Goal: Task Accomplishment & Management: Complete application form

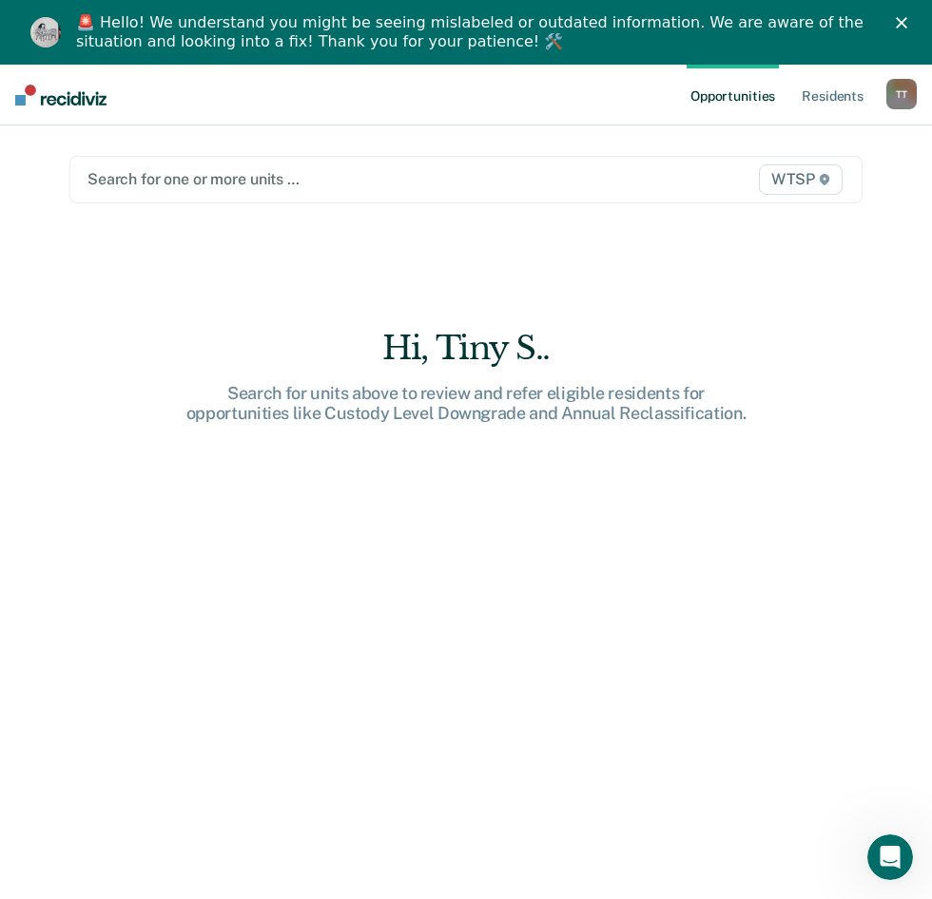
click at [404, 182] on div at bounding box center [351, 179] width 529 height 22
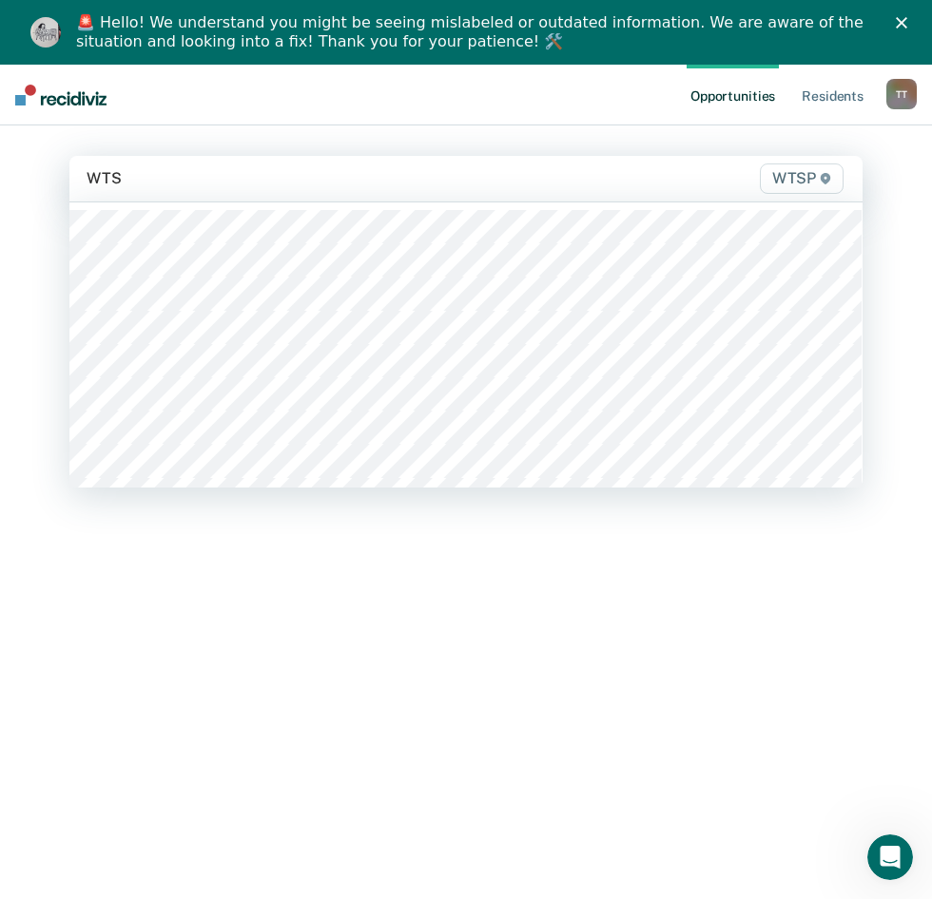
type input "WTSP"
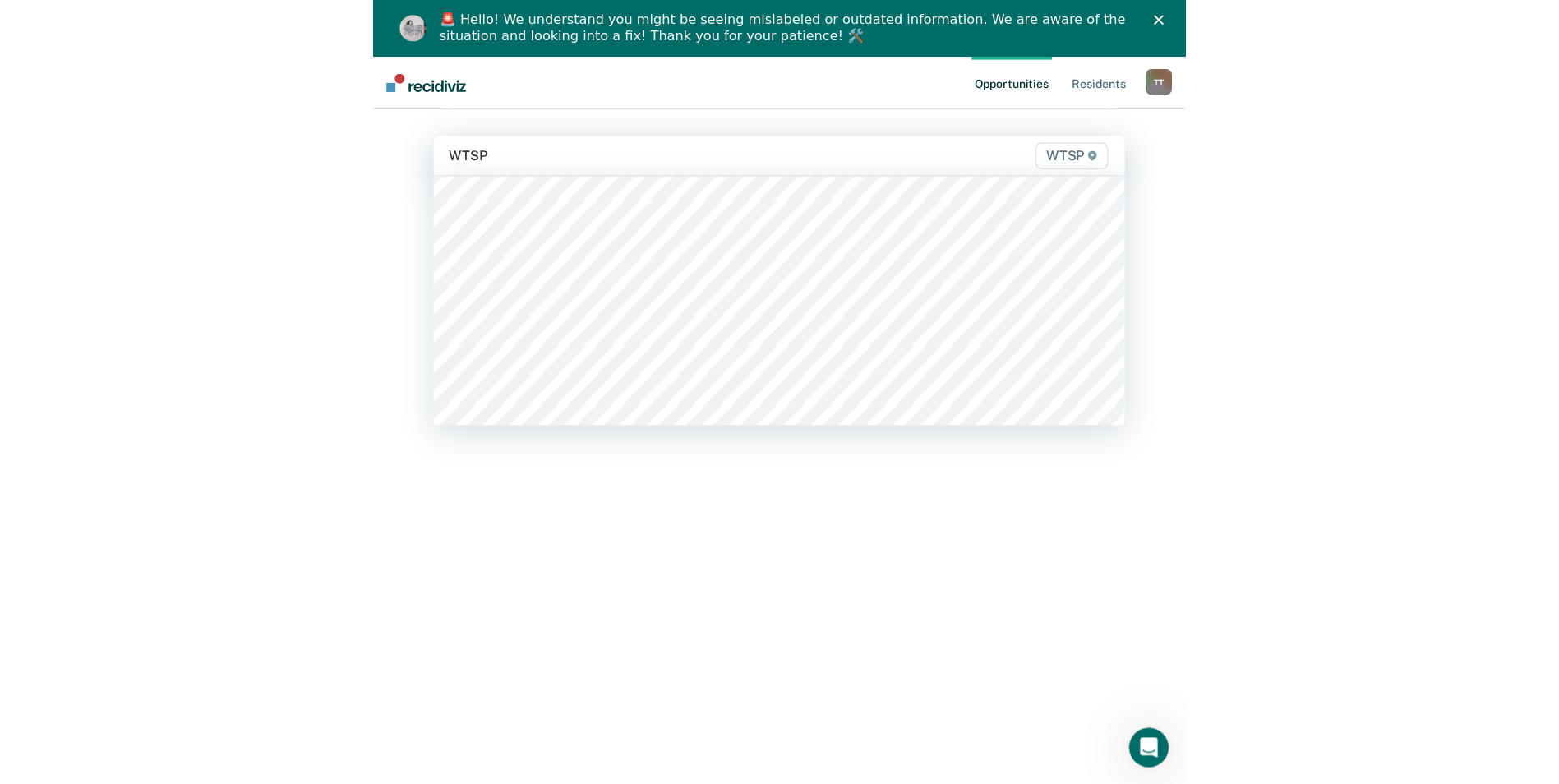
scroll to position [411, 0]
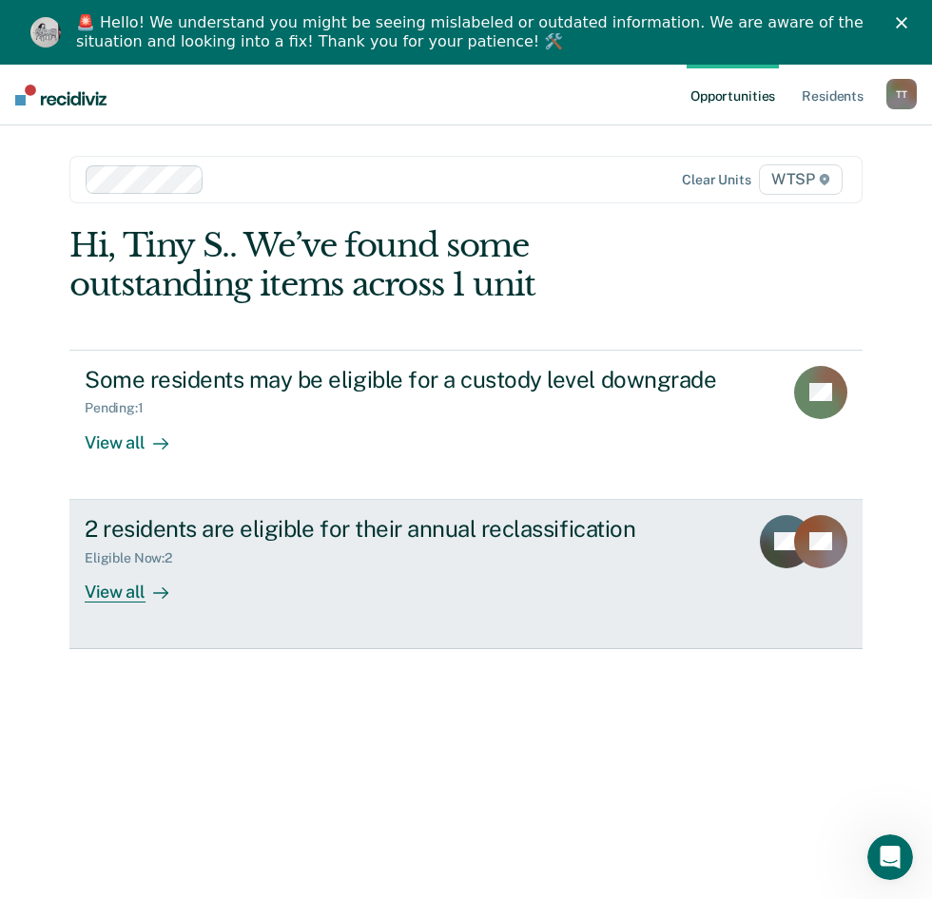
click at [610, 528] on div "2 residents are eligible for their annual reclassification" at bounding box center [409, 529] width 648 height 28
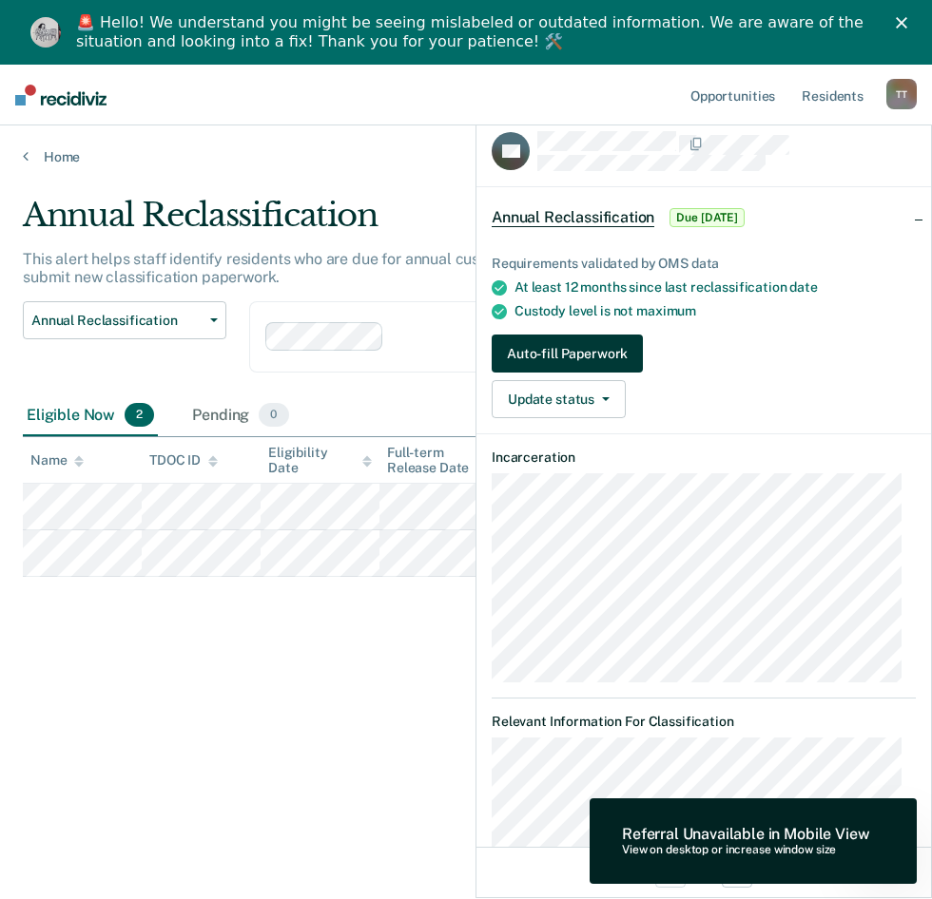
click at [586, 344] on button "Auto-fill Paperwork" at bounding box center [566, 354] width 151 height 38
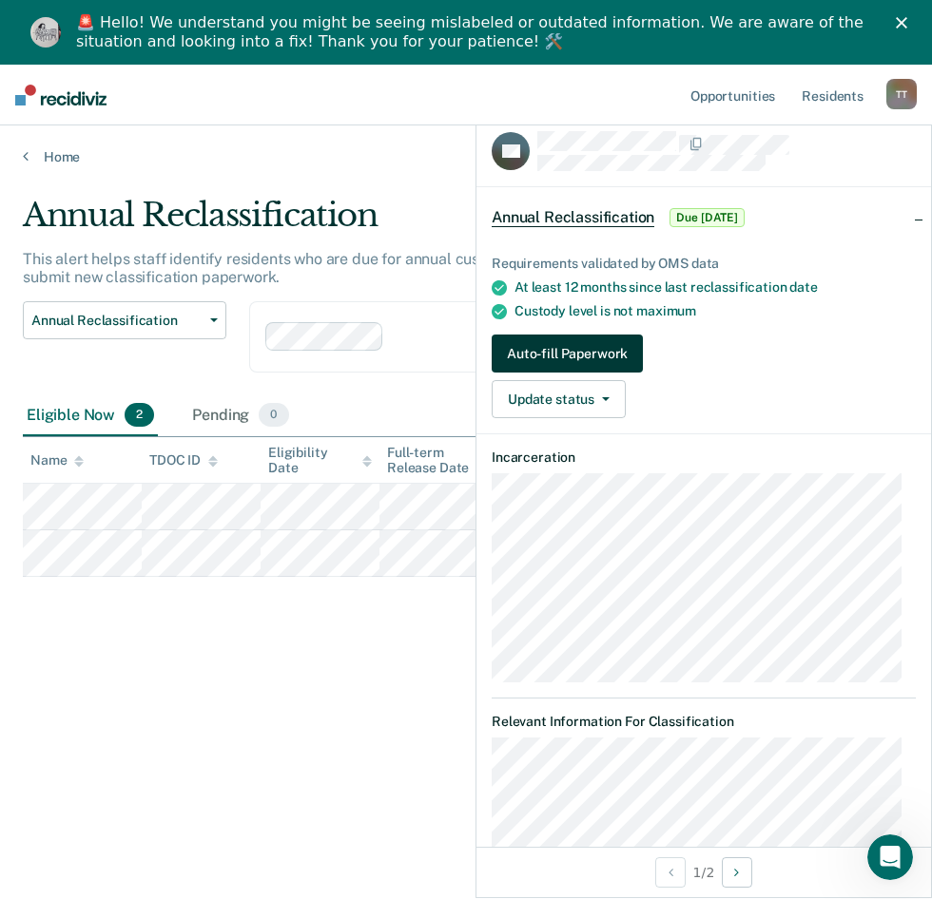
click at [586, 344] on button "Auto-fill Paperwork" at bounding box center [566, 354] width 151 height 38
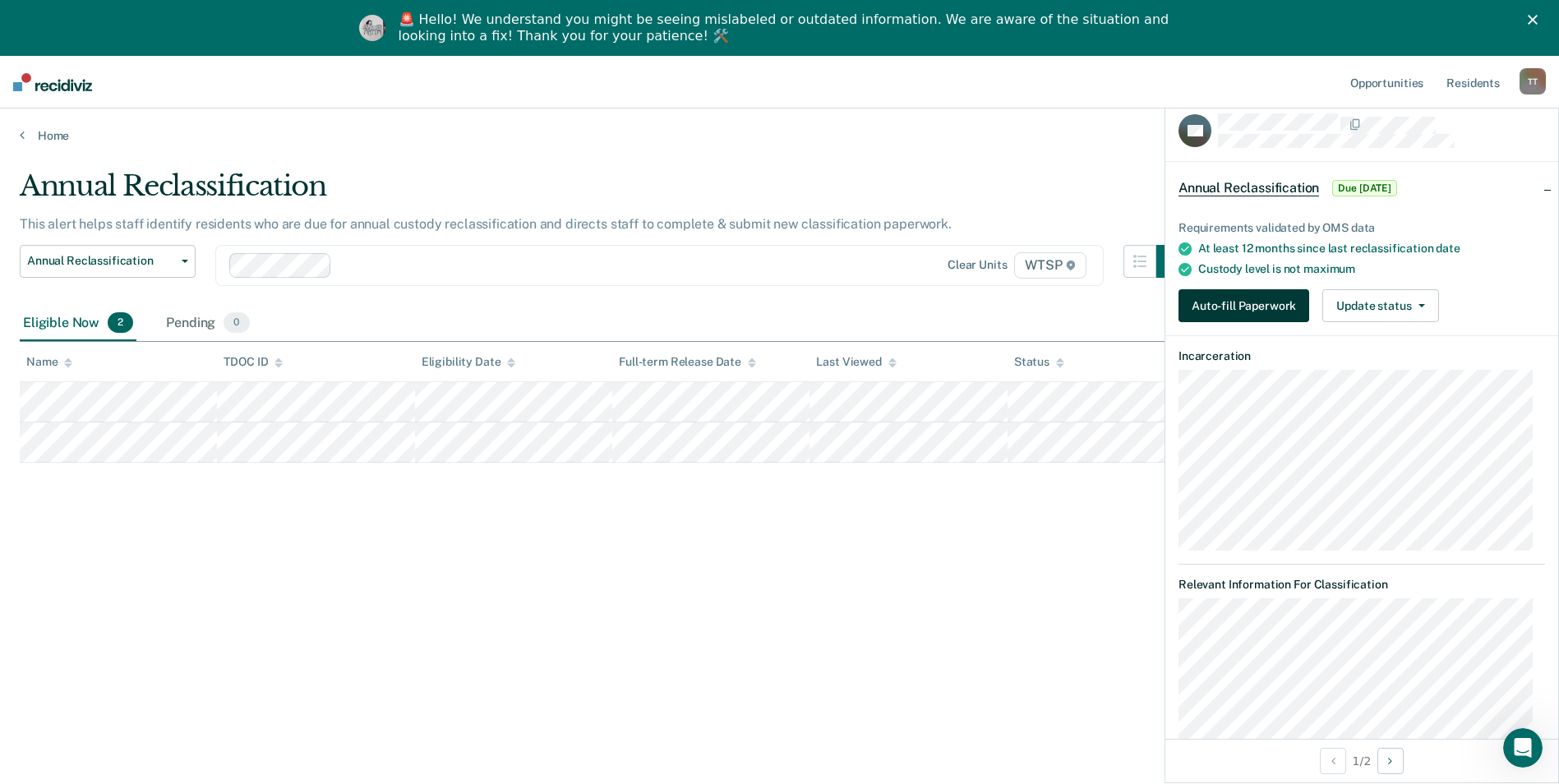
click at [817, 306] on button "Auto-fill Paperwork" at bounding box center [1243, 306] width 131 height 33
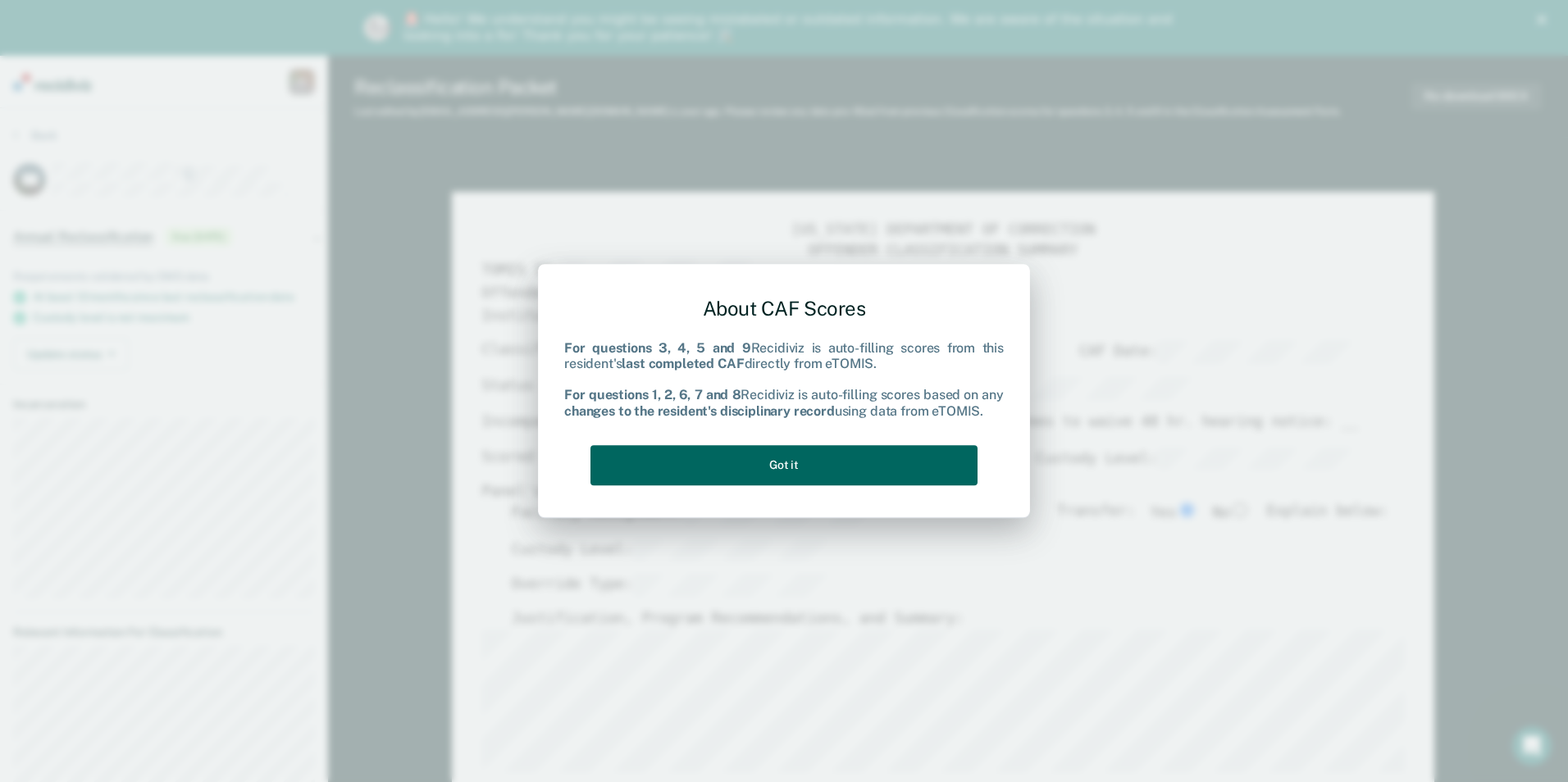
click at [815, 463] on button "Got it" at bounding box center [783, 465] width 387 height 41
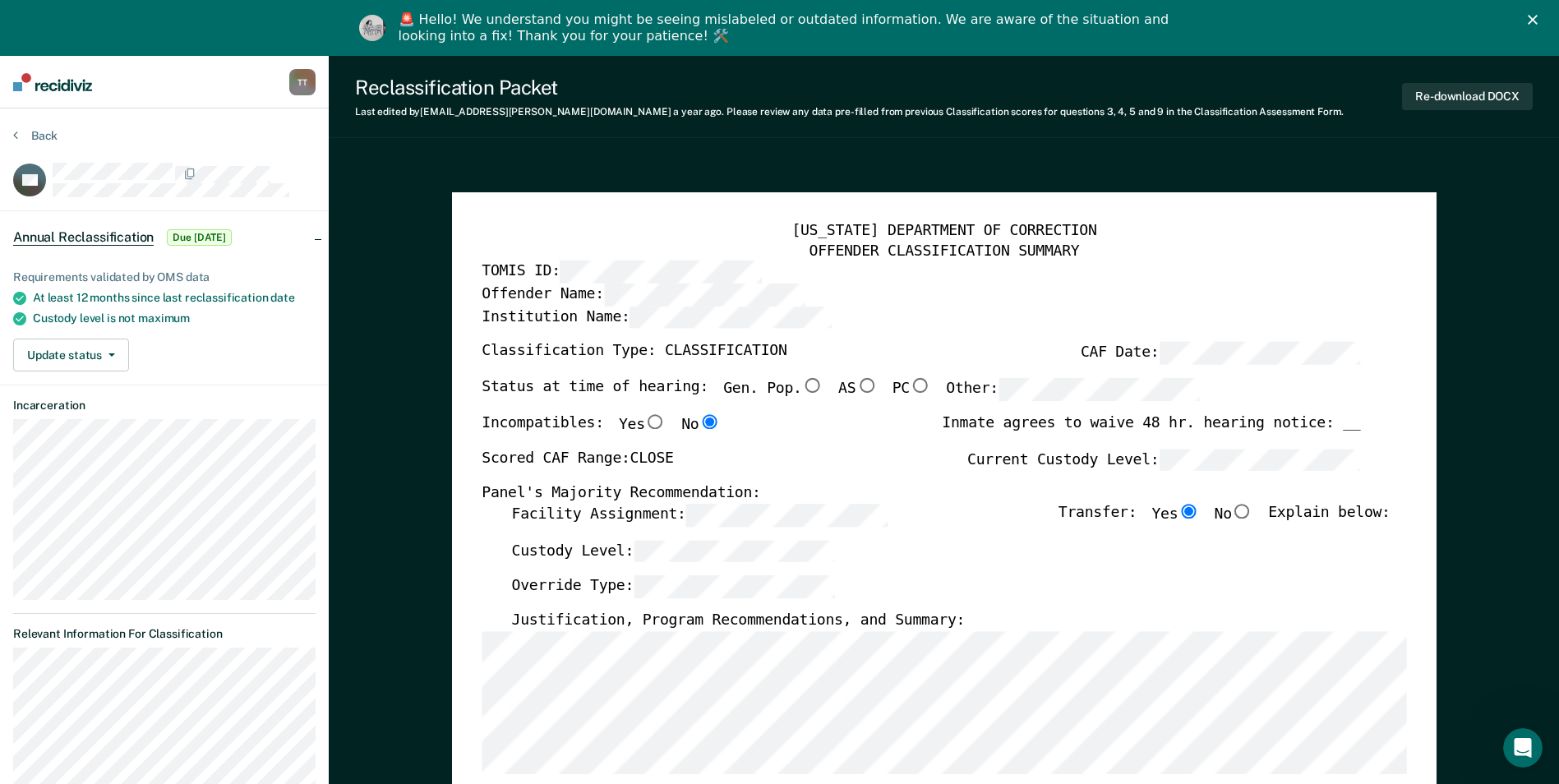
click at [802, 380] on input "Gen. Pop." at bounding box center [812, 385] width 22 height 15
type textarea "x"
radio input "true"
click at [817, 511] on input "No" at bounding box center [1243, 511] width 22 height 15
type textarea "x"
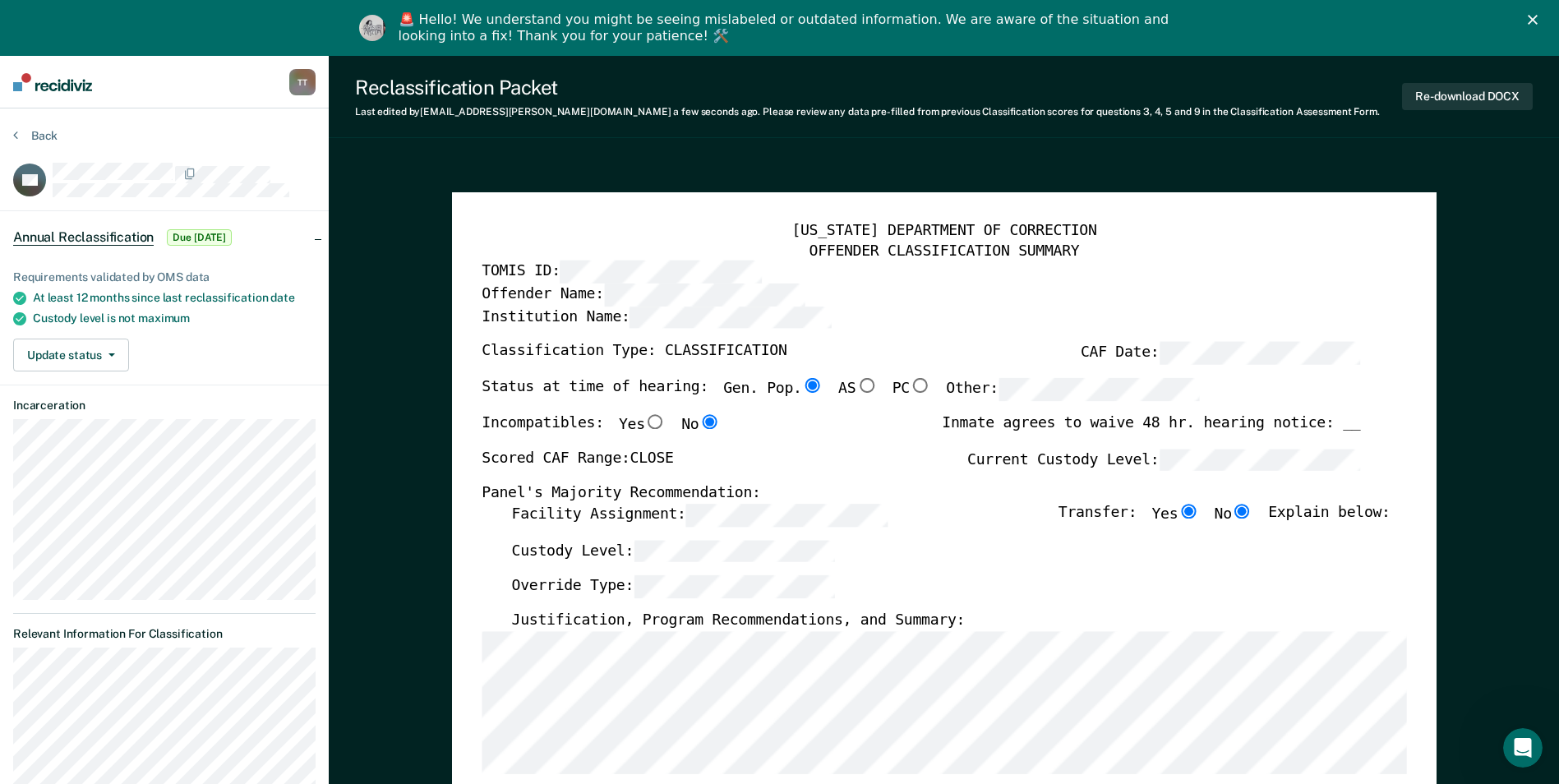
radio input "false"
radio input "true"
type textarea "x"
